Goal: Entertainment & Leisure: Browse casually

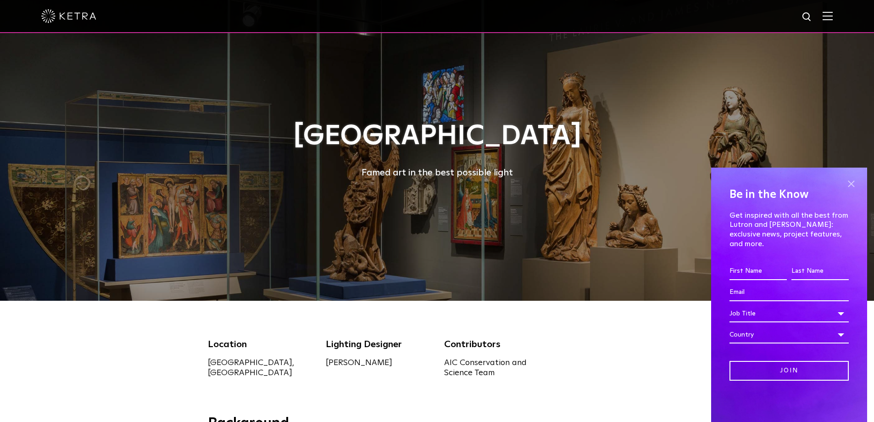
click at [851, 190] on span at bounding box center [851, 184] width 14 height 14
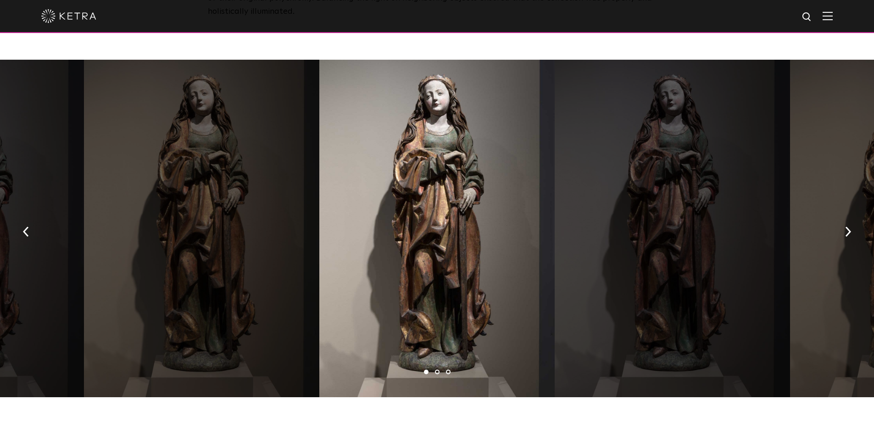
scroll to position [1652, 0]
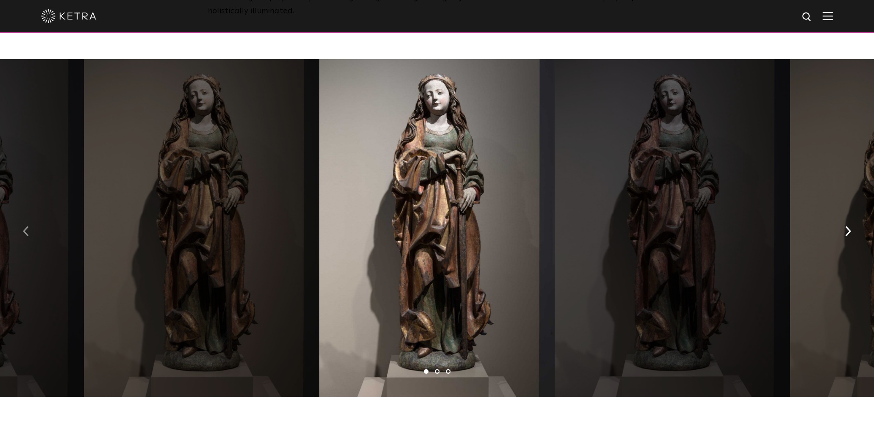
click at [26, 214] on button "button" at bounding box center [26, 230] width 20 height 32
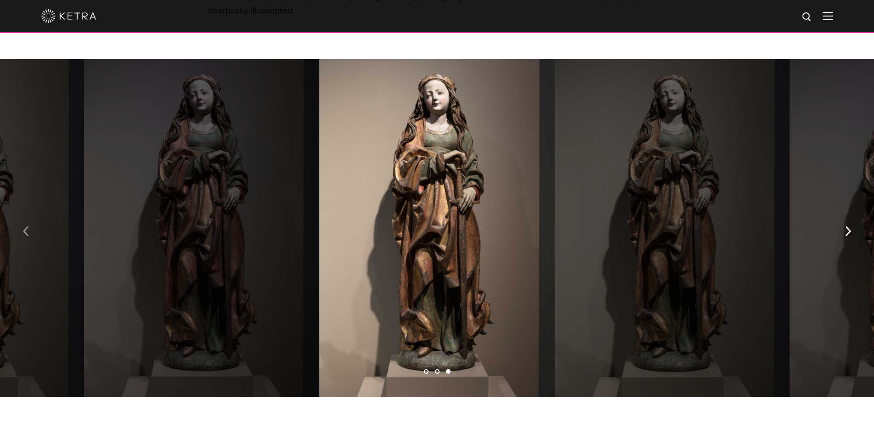
click at [27, 215] on button "button" at bounding box center [26, 230] width 20 height 32
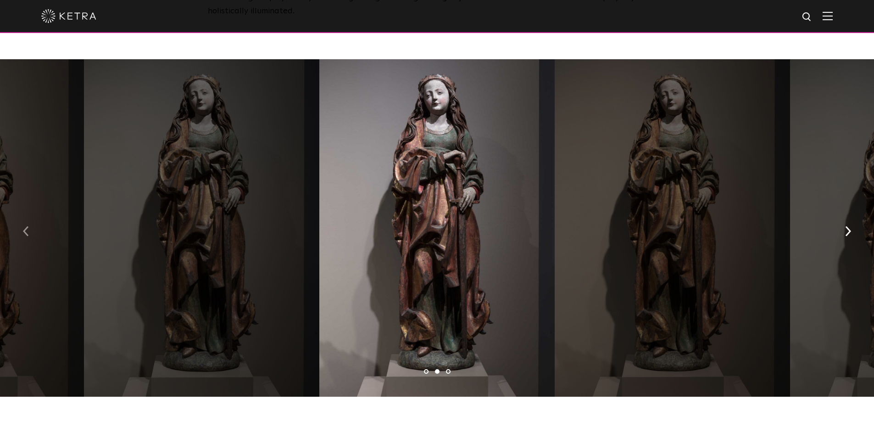
click at [27, 215] on button "button" at bounding box center [26, 230] width 20 height 32
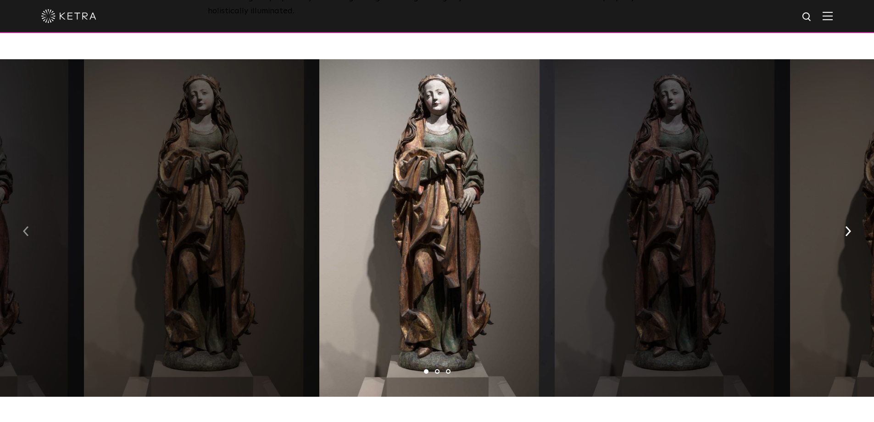
click at [27, 215] on button "button" at bounding box center [26, 230] width 20 height 32
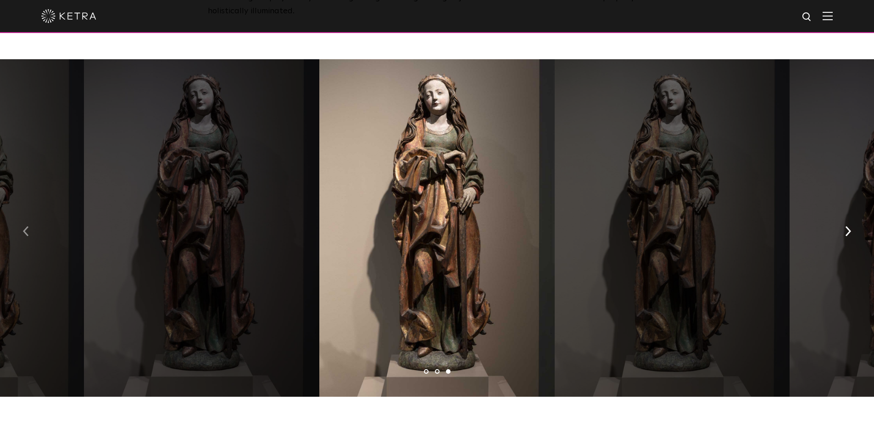
click at [27, 215] on button "button" at bounding box center [26, 230] width 20 height 32
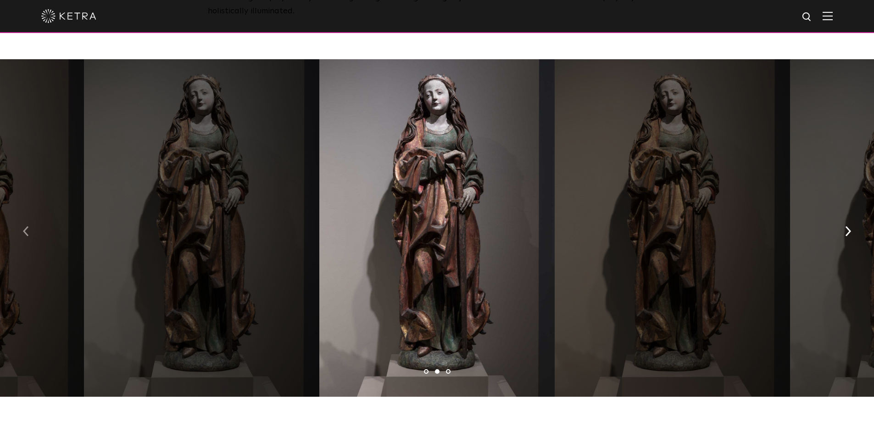
click at [27, 215] on button "button" at bounding box center [26, 230] width 20 height 32
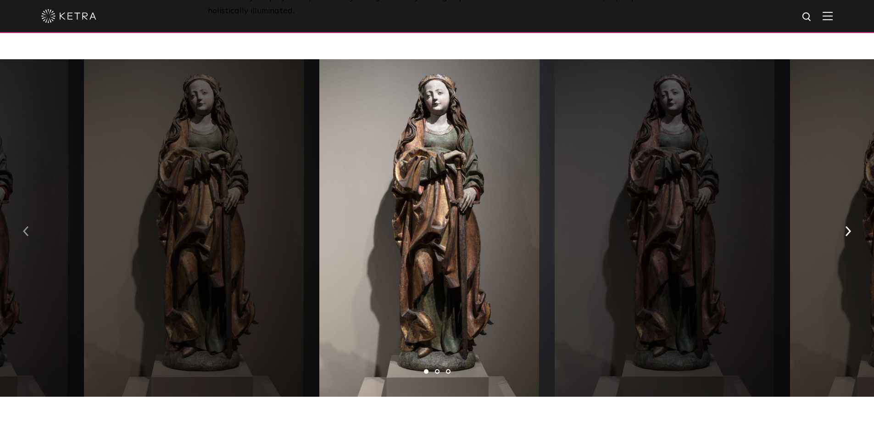
click at [27, 215] on button "button" at bounding box center [26, 230] width 20 height 32
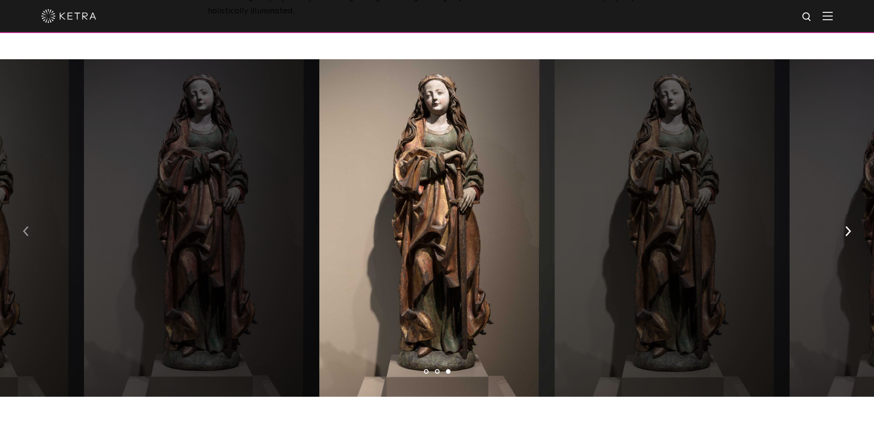
click at [27, 215] on button "button" at bounding box center [26, 230] width 20 height 32
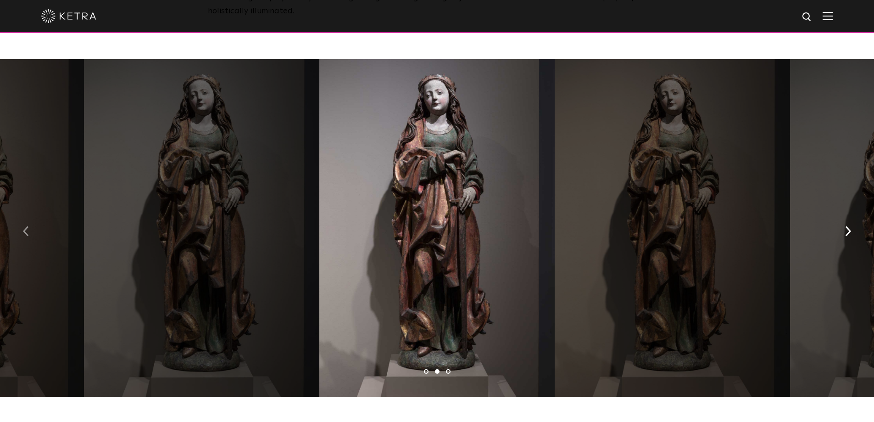
click at [27, 215] on button "button" at bounding box center [26, 230] width 20 height 32
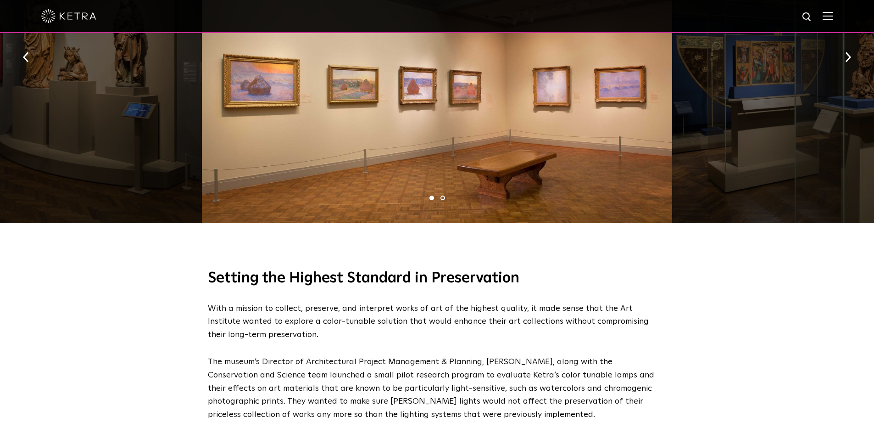
scroll to position [413, 0]
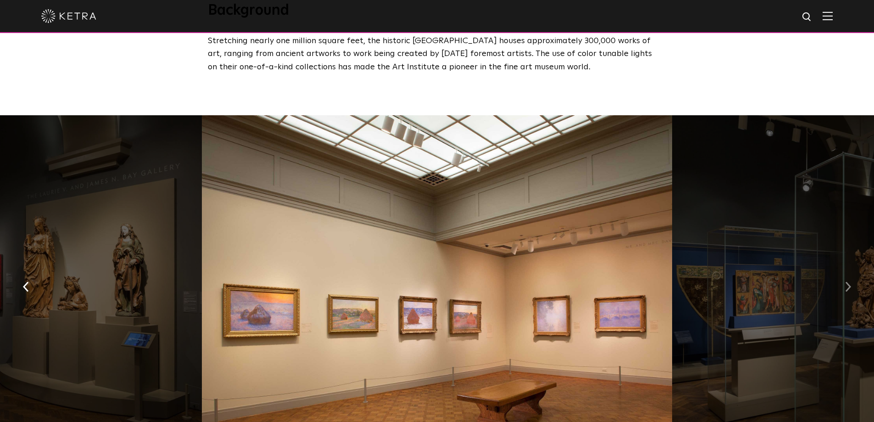
click at [853, 290] on button "button" at bounding box center [849, 286] width 20 height 32
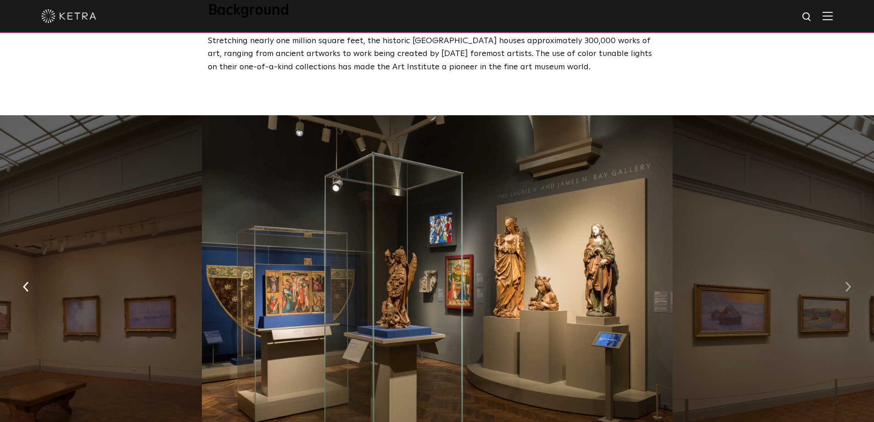
click at [853, 290] on button "button" at bounding box center [849, 286] width 20 height 32
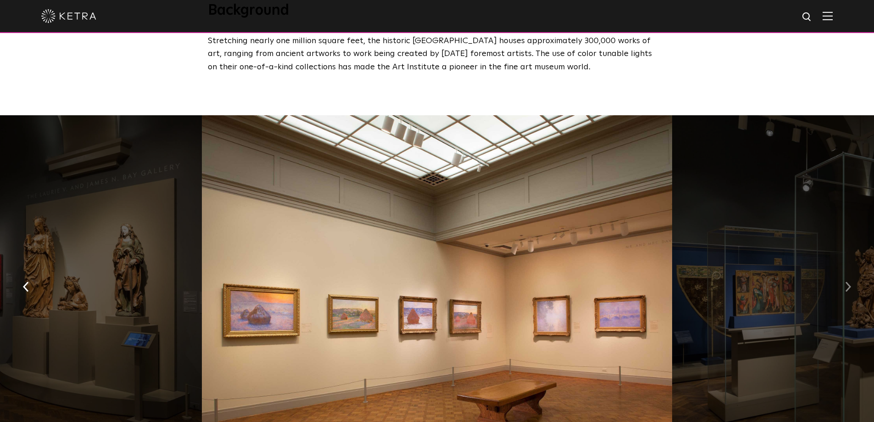
click at [853, 290] on button "button" at bounding box center [849, 286] width 20 height 32
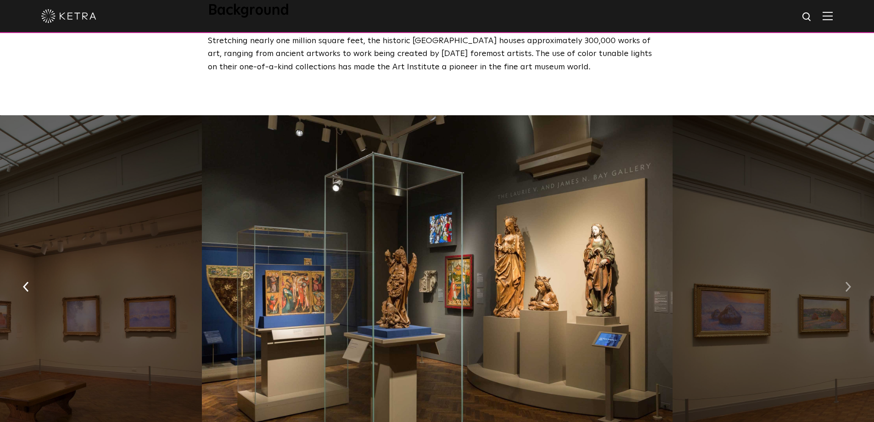
click at [853, 290] on button "button" at bounding box center [849, 286] width 20 height 32
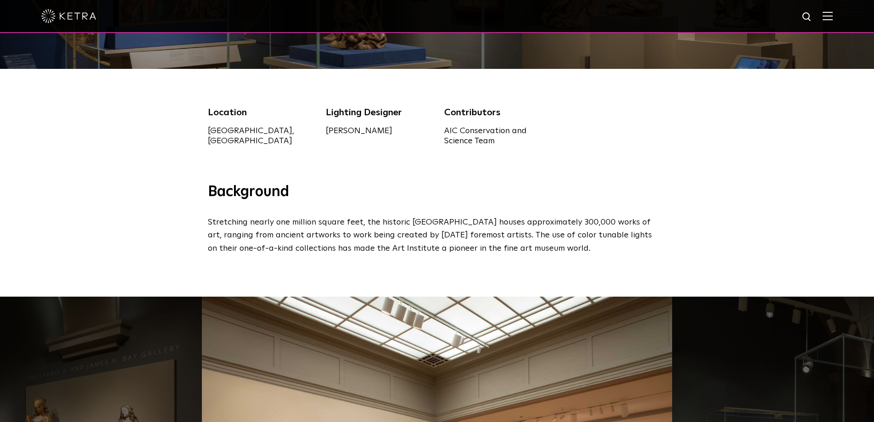
scroll to position [92, 0]
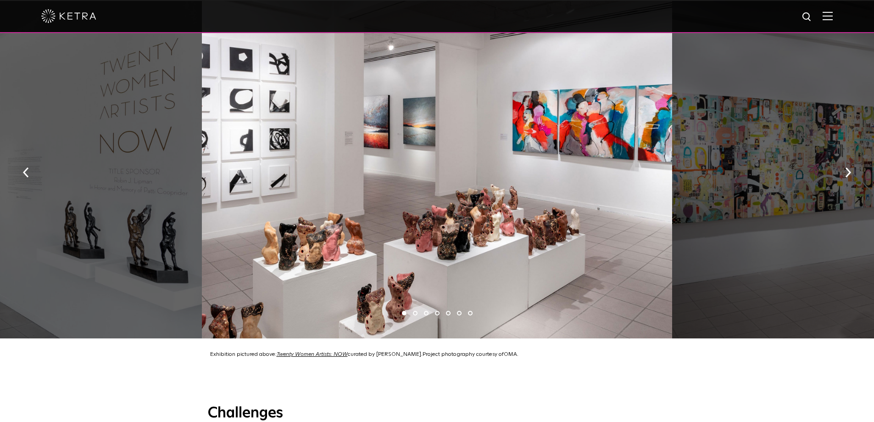
scroll to position [734, 0]
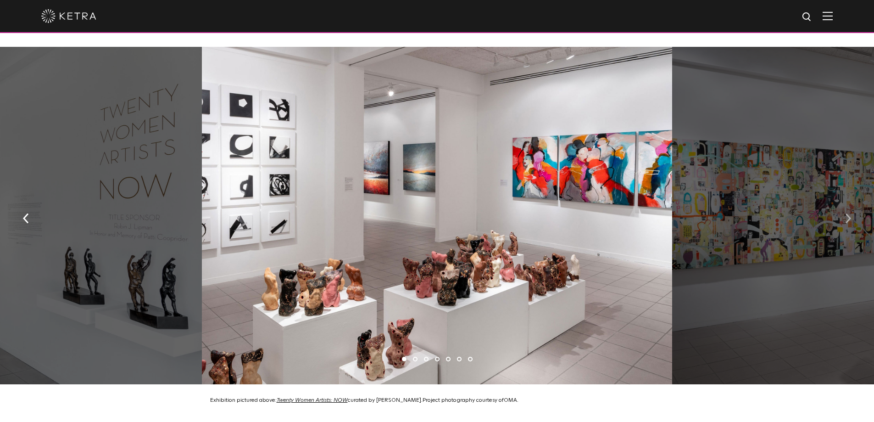
click at [853, 212] on button "button" at bounding box center [849, 218] width 20 height 32
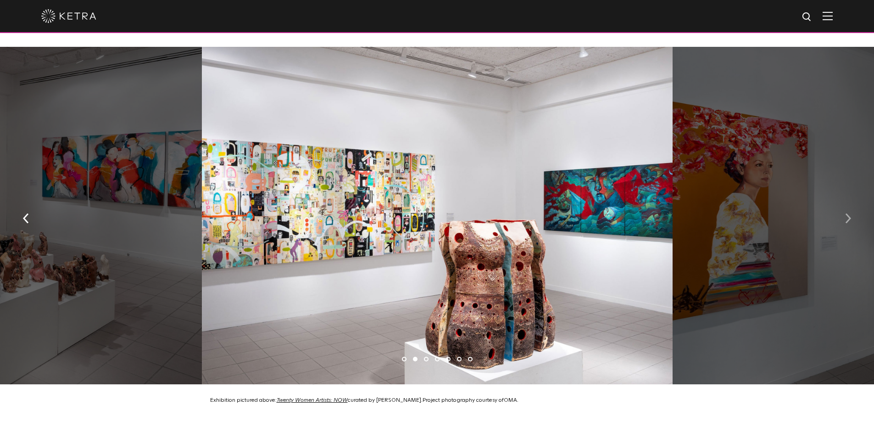
click at [853, 212] on button "button" at bounding box center [849, 218] width 20 height 32
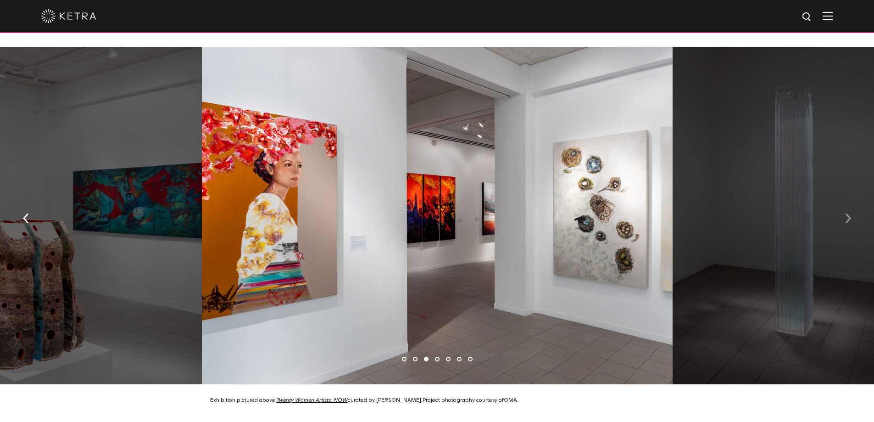
click at [853, 212] on button "button" at bounding box center [849, 218] width 20 height 32
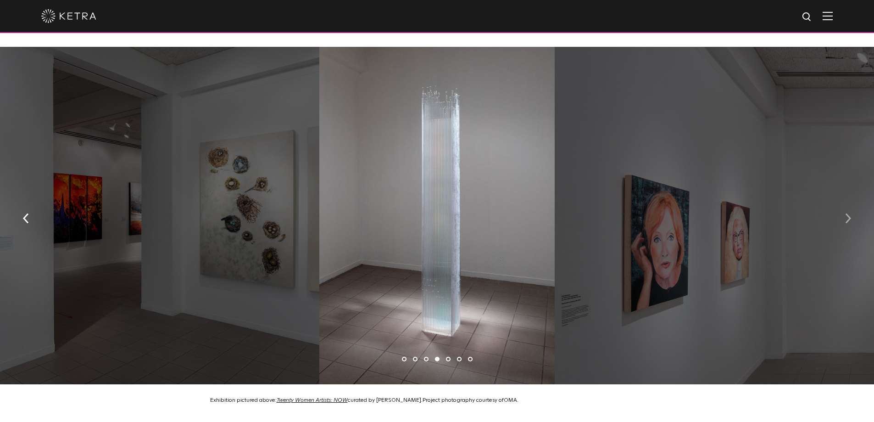
click at [853, 212] on button "button" at bounding box center [849, 218] width 20 height 32
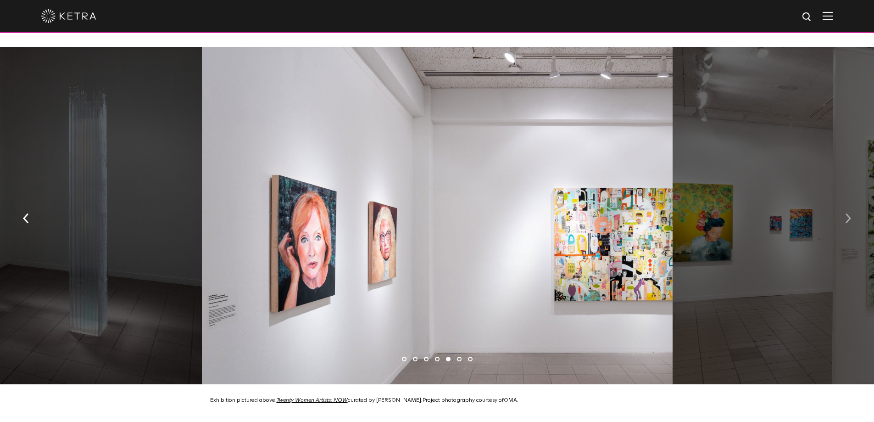
click at [853, 212] on button "button" at bounding box center [849, 218] width 20 height 32
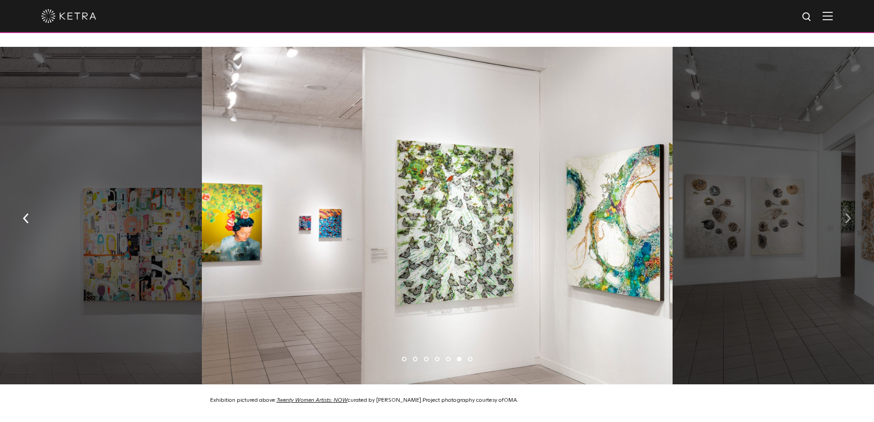
click at [853, 212] on button "button" at bounding box center [849, 218] width 20 height 32
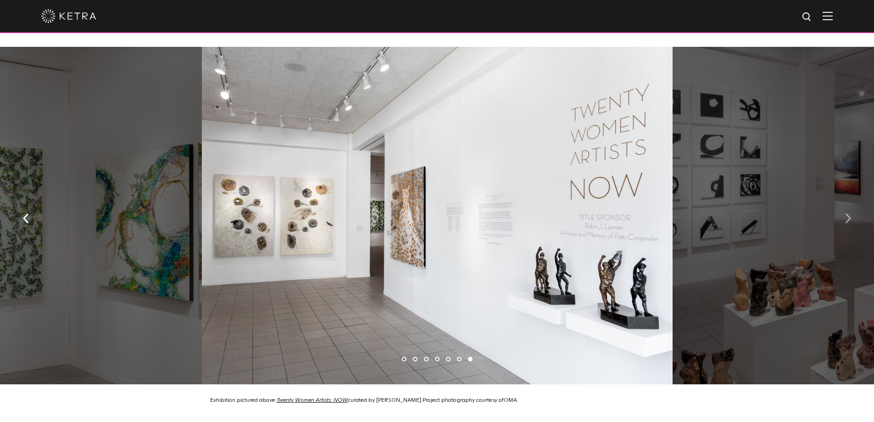
click at [853, 212] on button "button" at bounding box center [849, 218] width 20 height 32
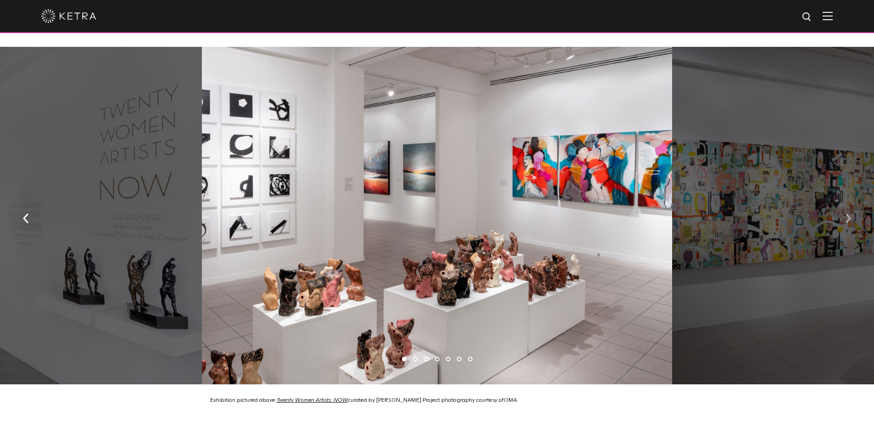
click at [853, 212] on button "button" at bounding box center [849, 218] width 20 height 32
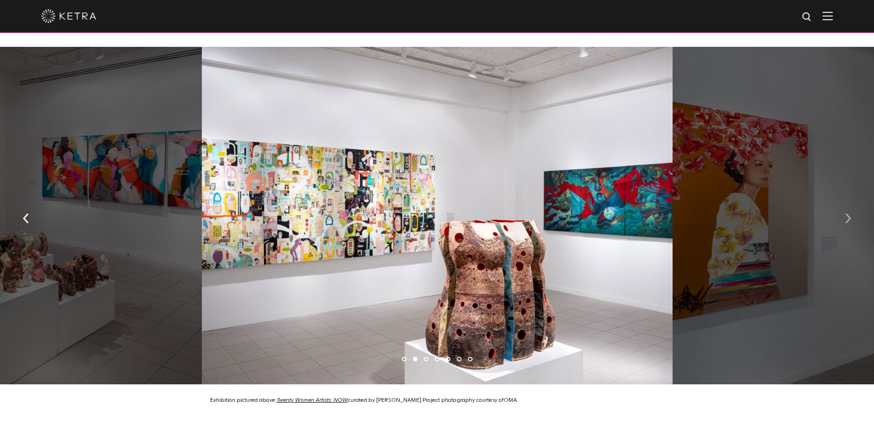
click at [853, 212] on button "button" at bounding box center [849, 218] width 20 height 32
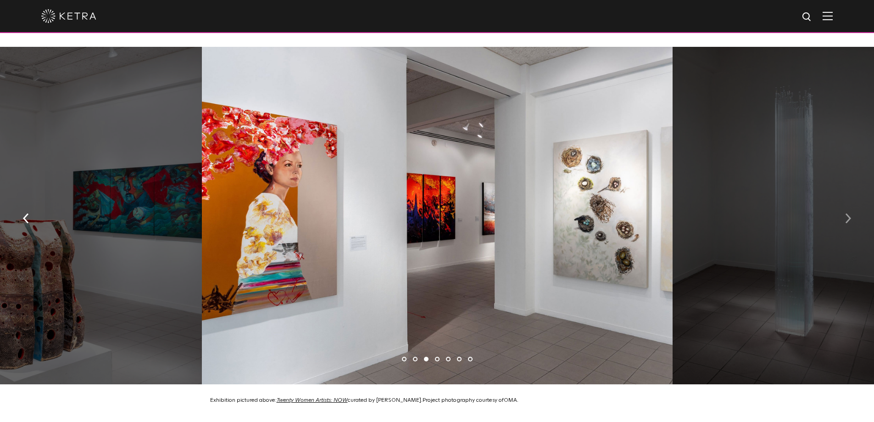
click at [852, 214] on button "button" at bounding box center [849, 218] width 20 height 32
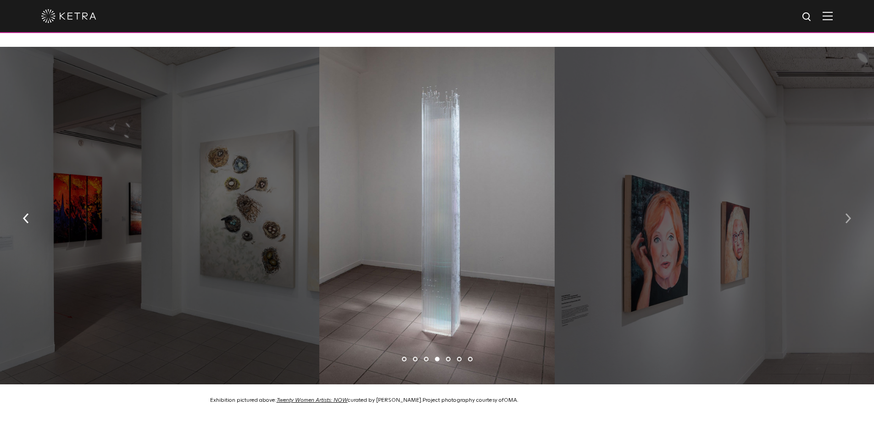
click at [852, 214] on button "button" at bounding box center [849, 218] width 20 height 32
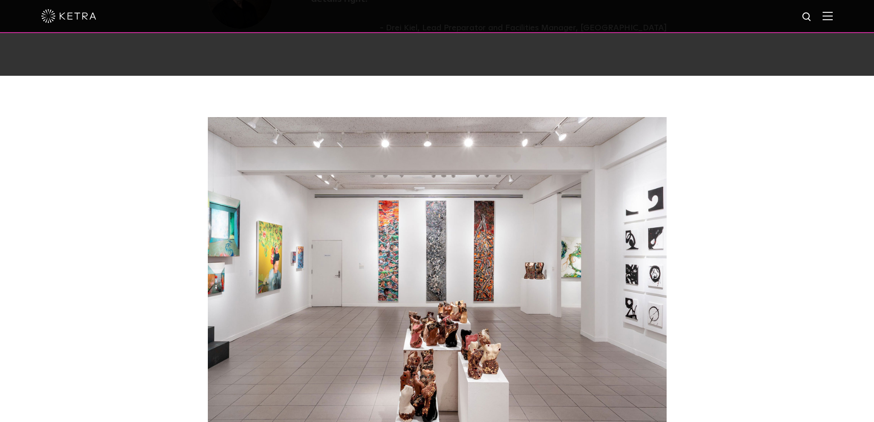
scroll to position [1794, 0]
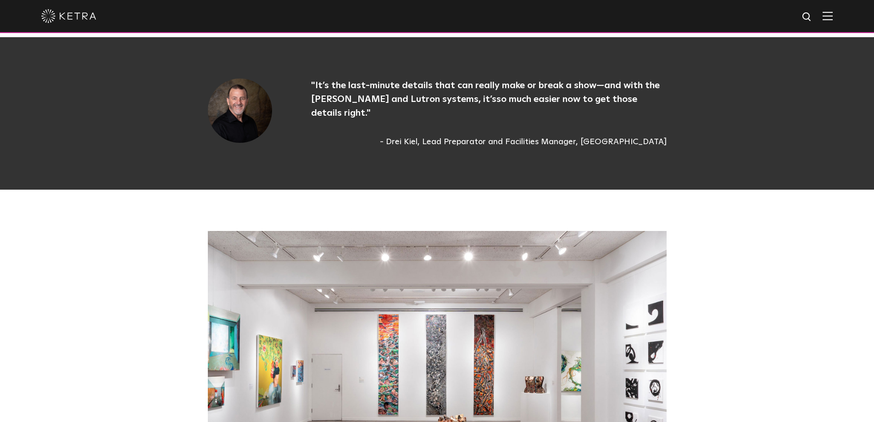
click at [421, 305] on img at bounding box center [437, 395] width 459 height 329
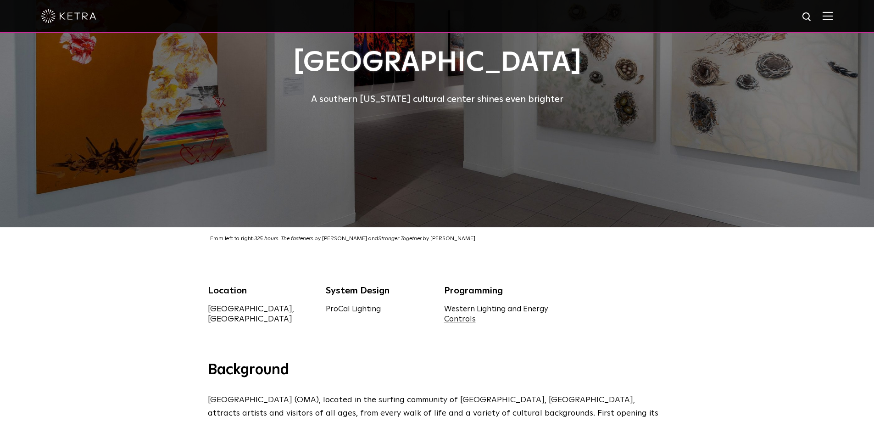
scroll to position [0, 0]
